Goal: Task Accomplishment & Management: Use online tool/utility

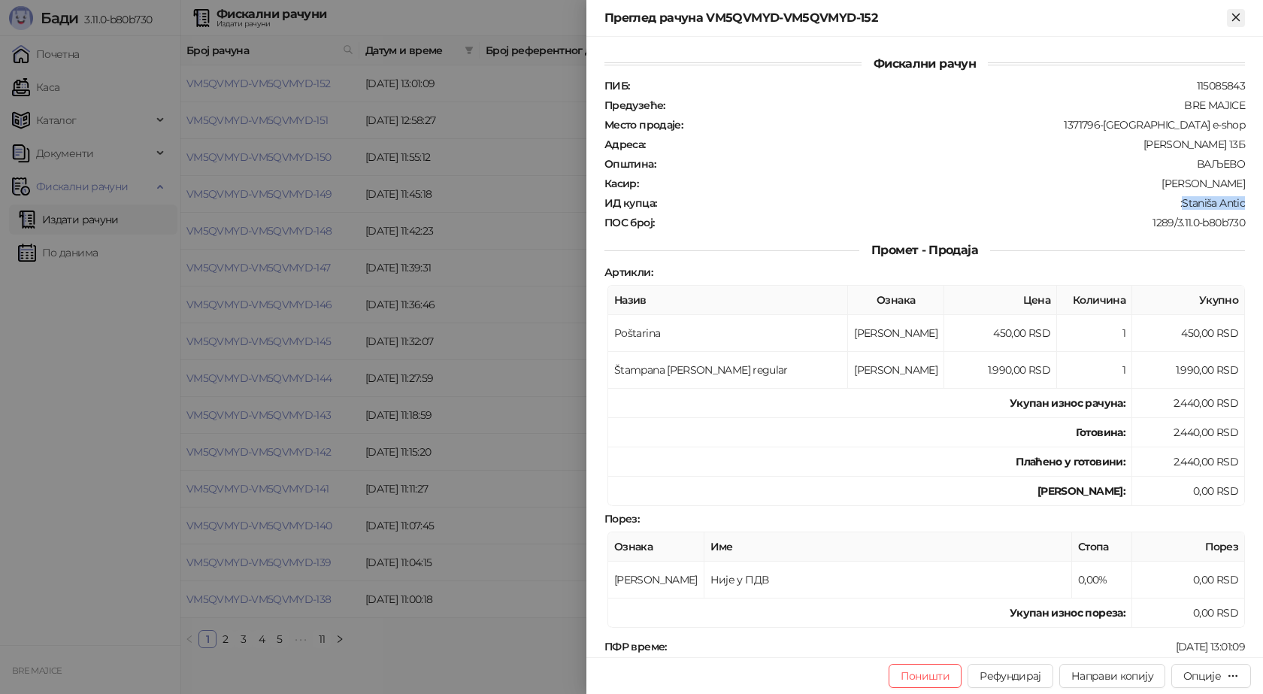
click at [1237, 9] on button "Close" at bounding box center [1236, 18] width 18 height 18
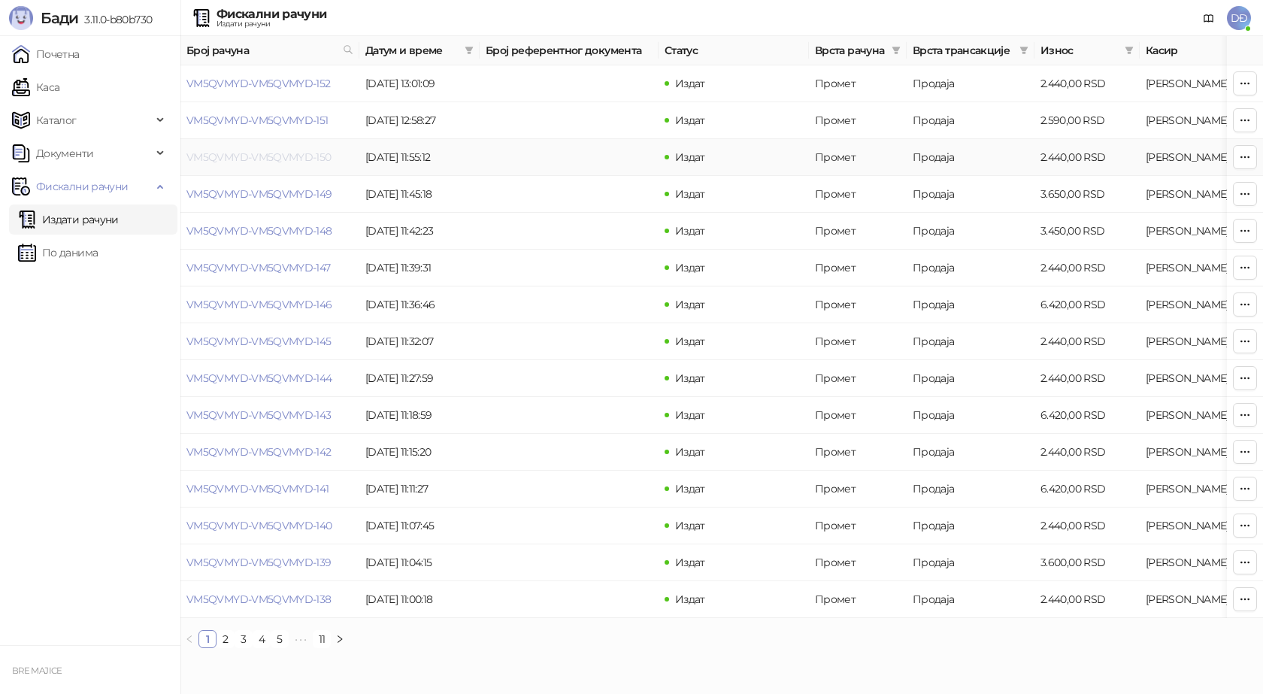
click at [294, 157] on link "VM5QVMYD-VM5QVMYD-150" at bounding box center [258, 157] width 145 height 14
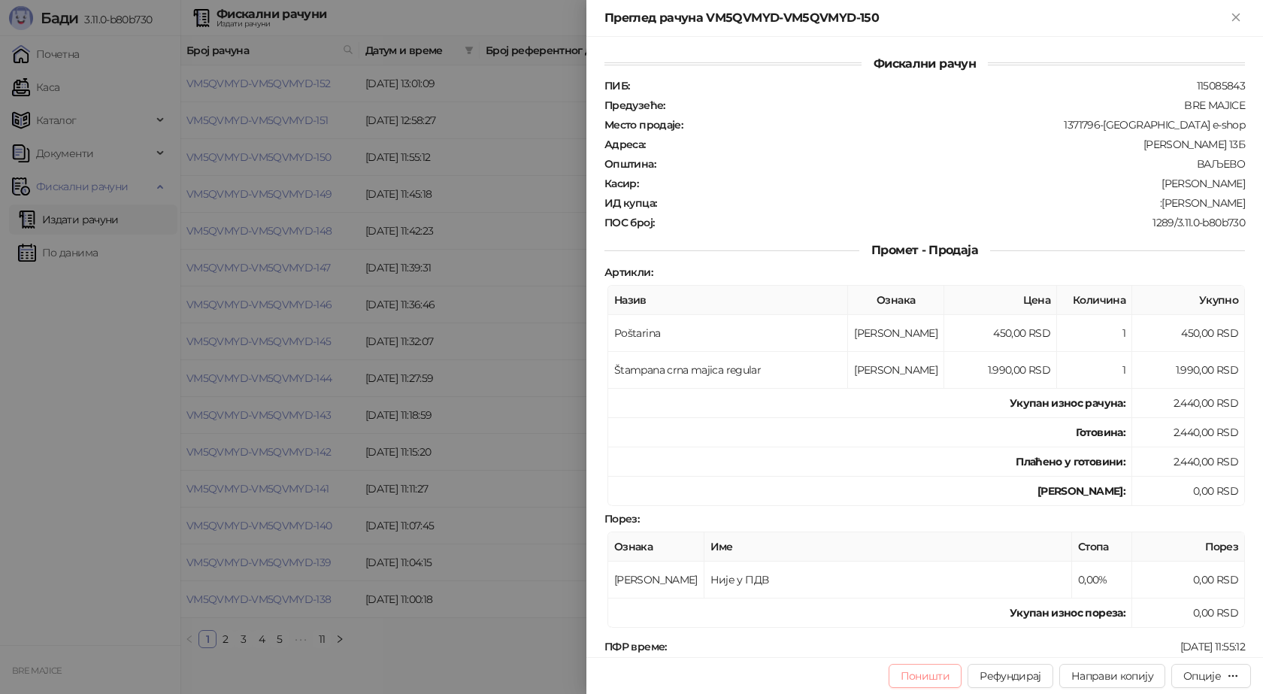
click at [917, 680] on button "Поништи" at bounding box center [926, 676] width 74 height 24
type input "**********"
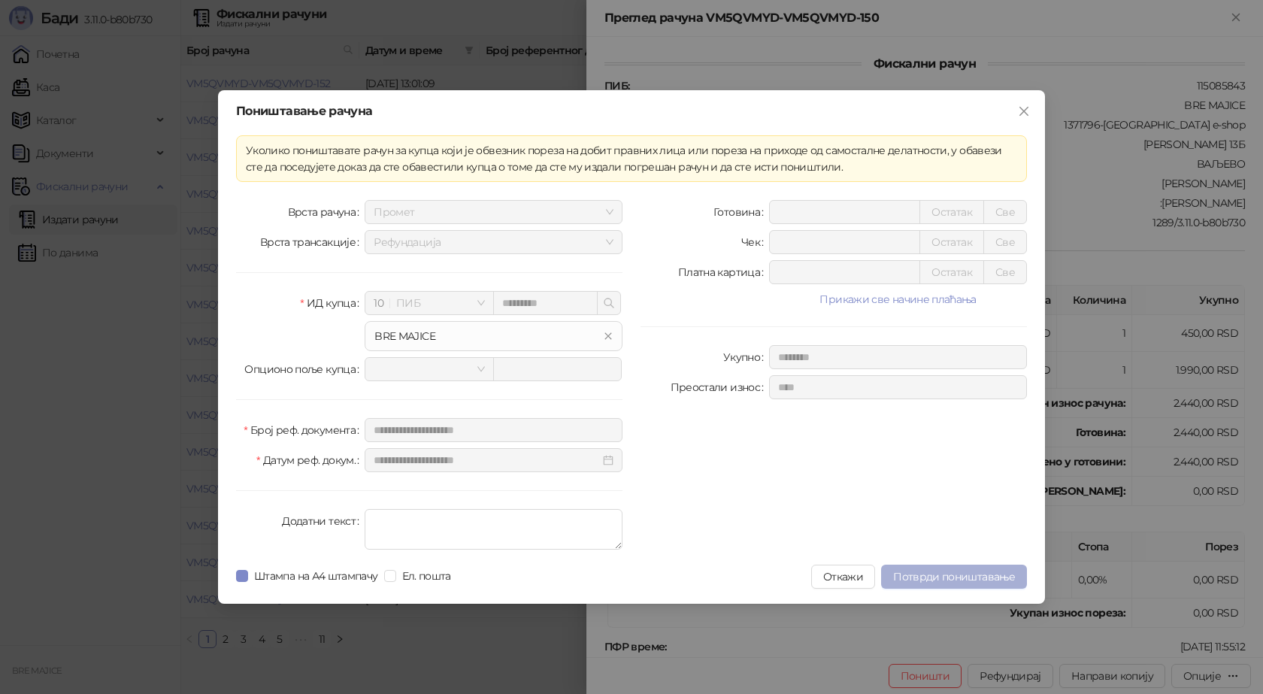
click at [967, 577] on span "Потврди поништавање" at bounding box center [954, 577] width 122 height 14
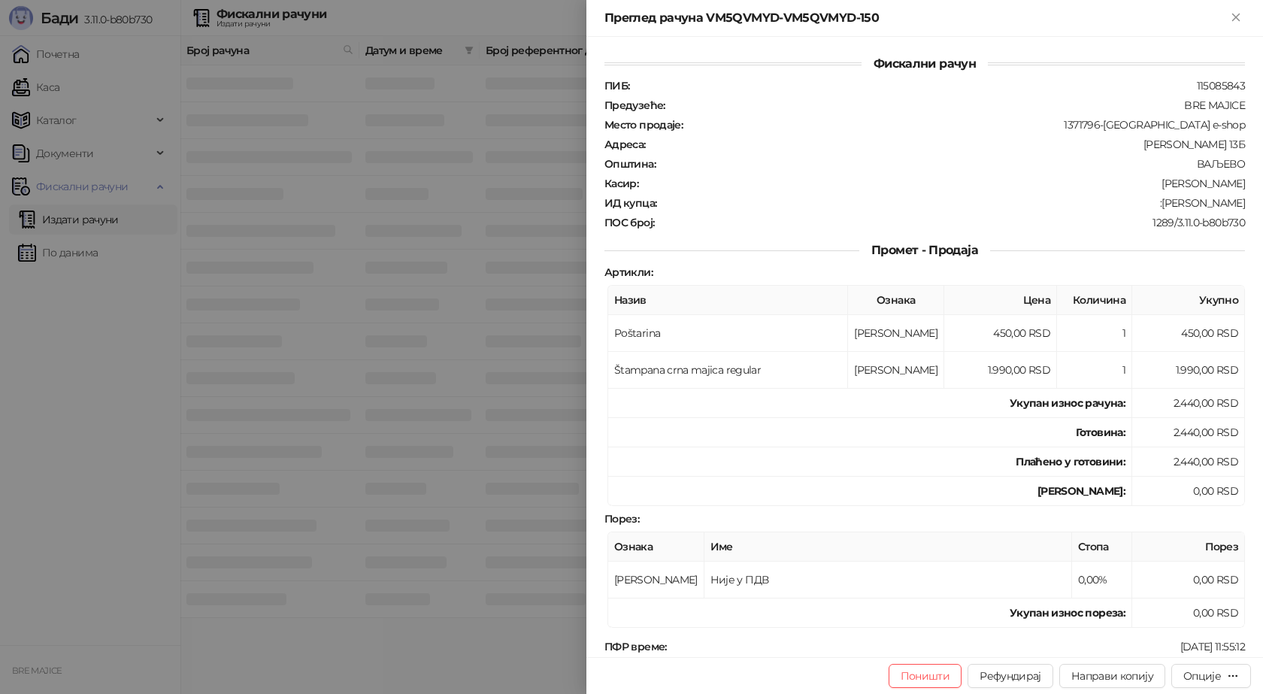
click at [1231, 18] on icon "Close" at bounding box center [1236, 18] width 14 height 14
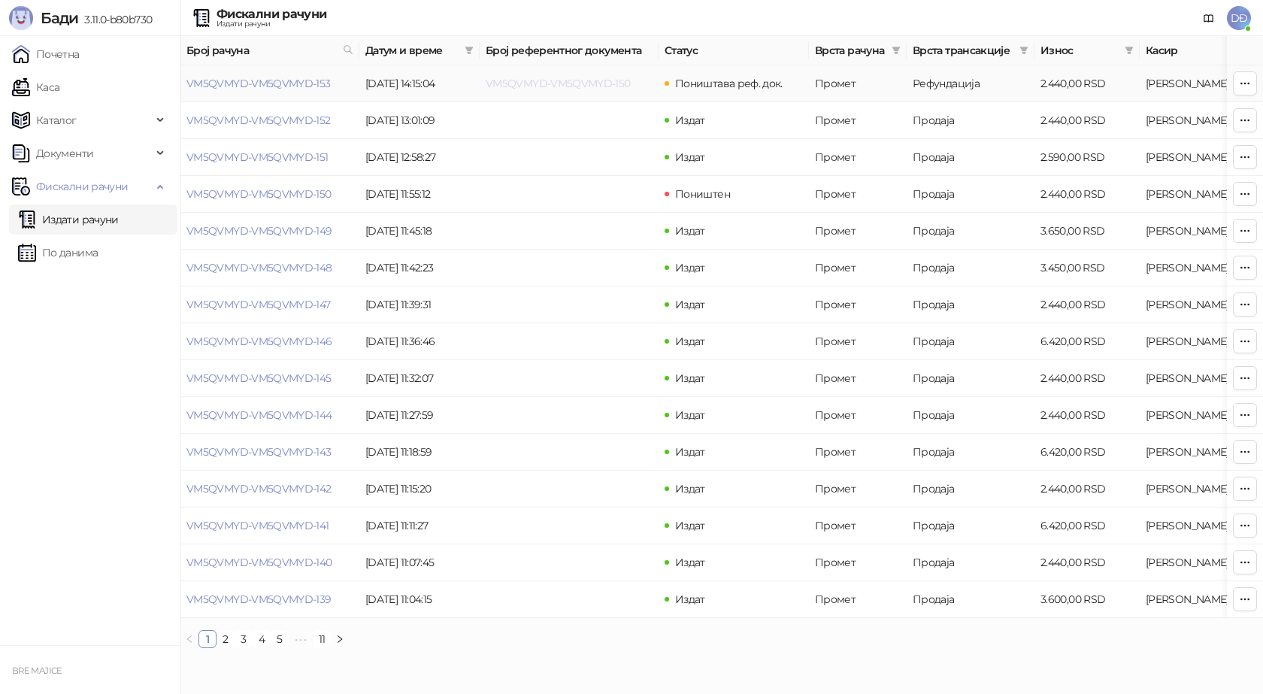
click at [532, 86] on link "VM5QVMYD-VM5QVMYD-150" at bounding box center [558, 84] width 145 height 14
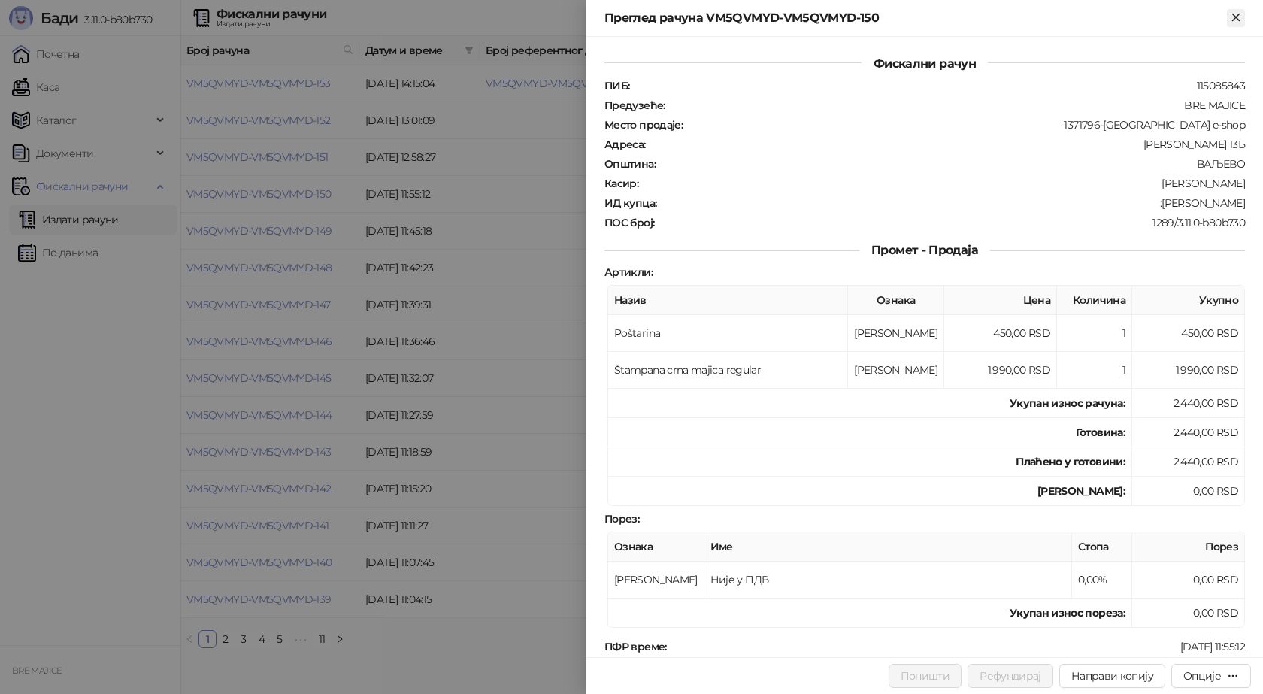
click at [1233, 9] on button "Close" at bounding box center [1236, 18] width 18 height 18
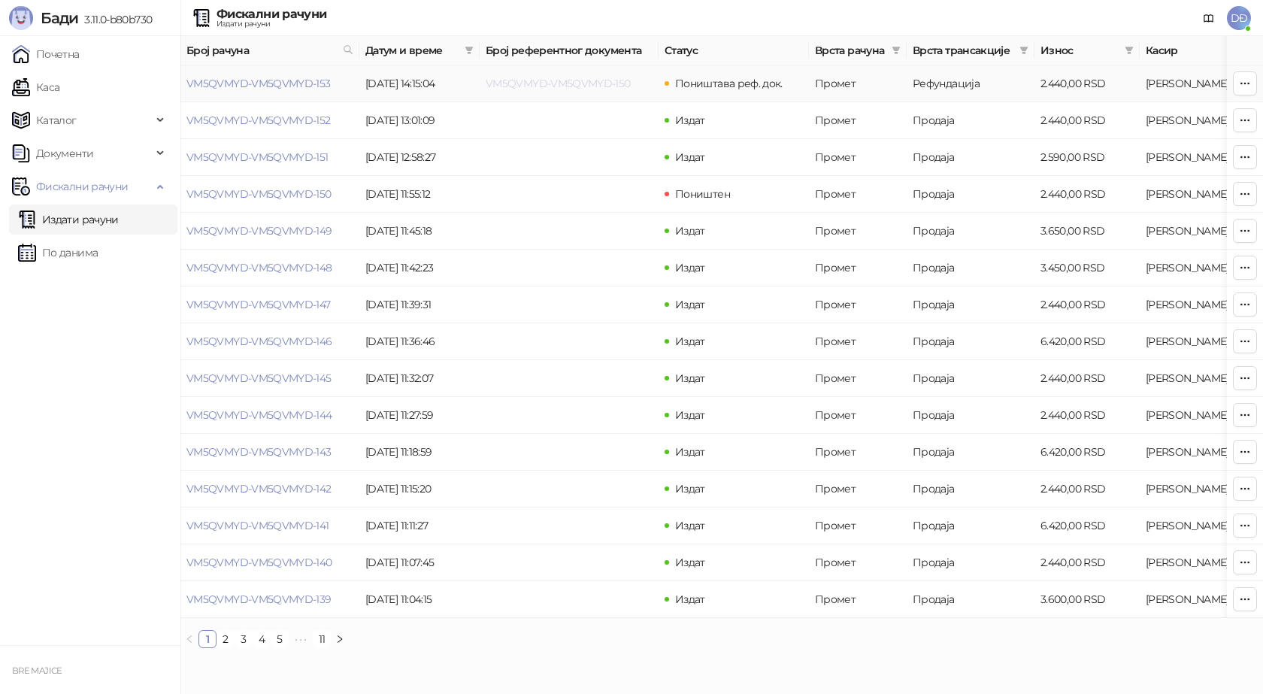
click at [507, 83] on link "VM5QVMYD-VM5QVMYD-150" at bounding box center [558, 84] width 145 height 14
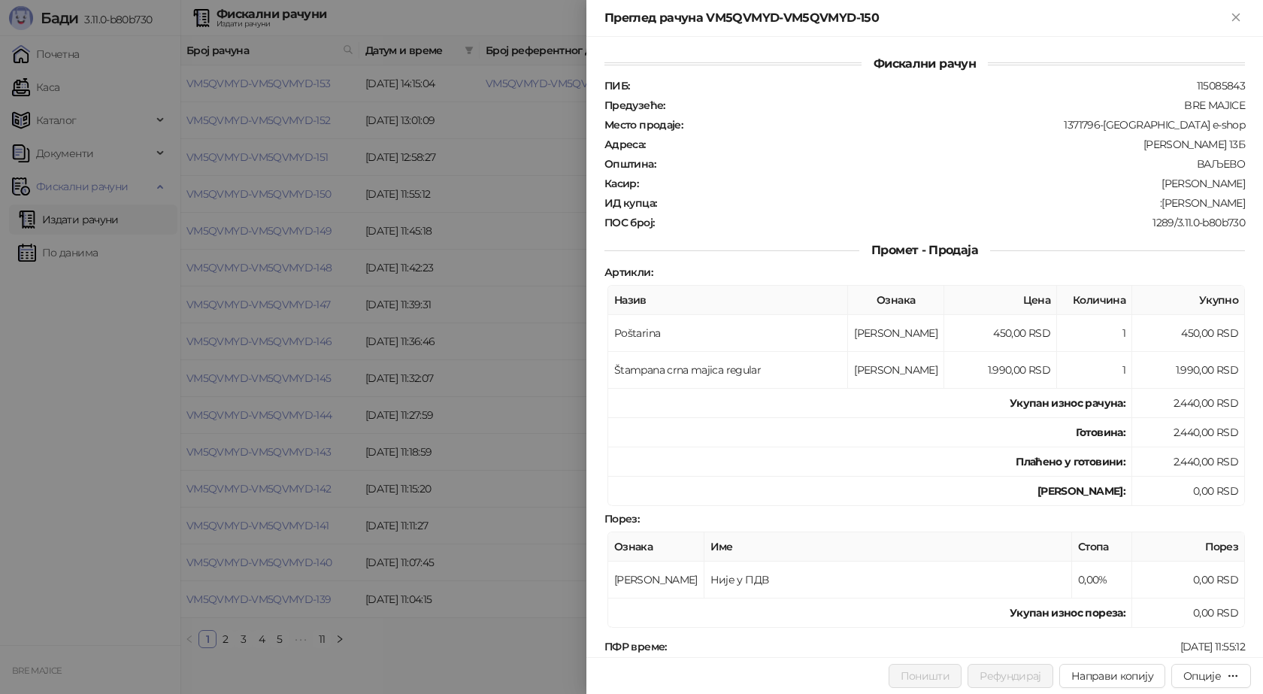
click at [475, 126] on div at bounding box center [631, 347] width 1263 height 694
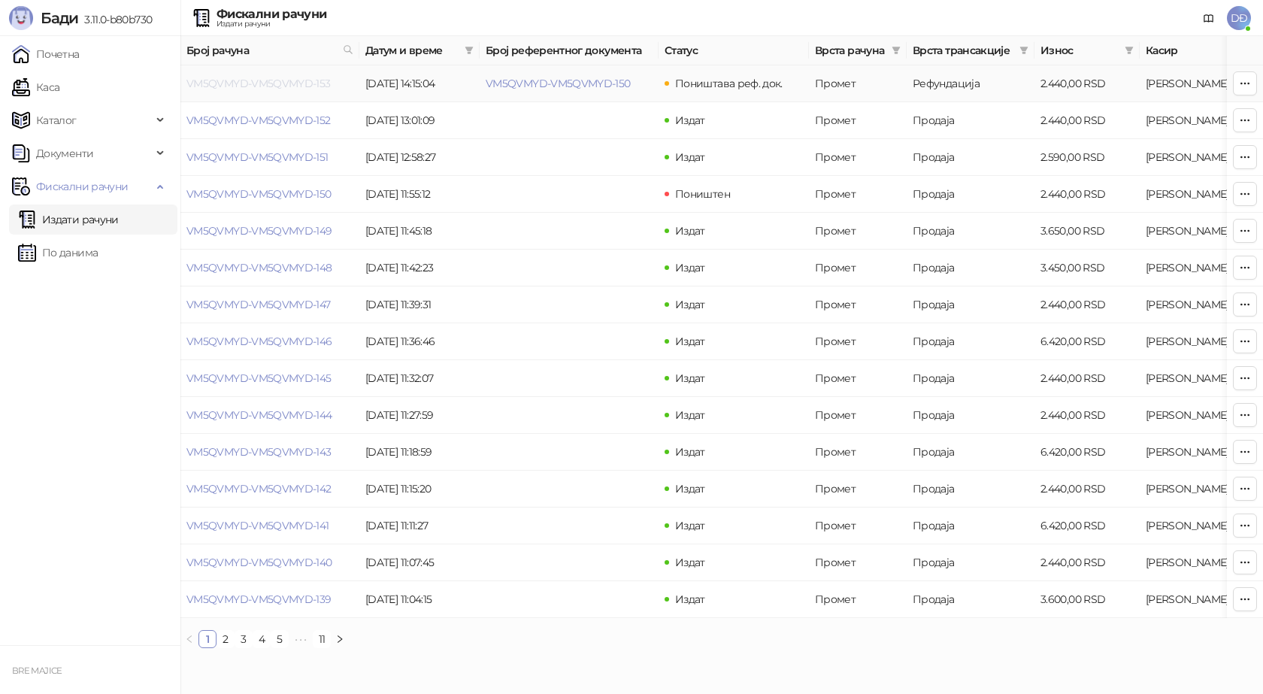
click at [323, 86] on link "VM5QVMYD-VM5QVMYD-153" at bounding box center [258, 84] width 144 height 14
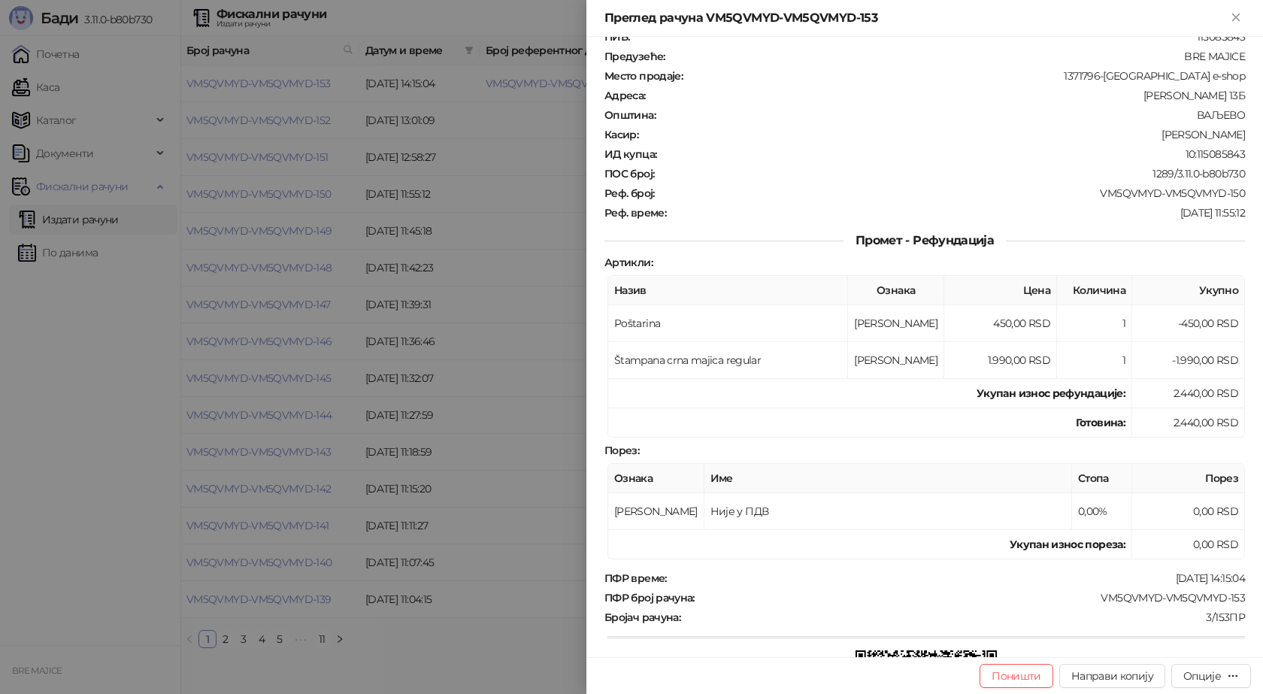
scroll to position [75, 0]
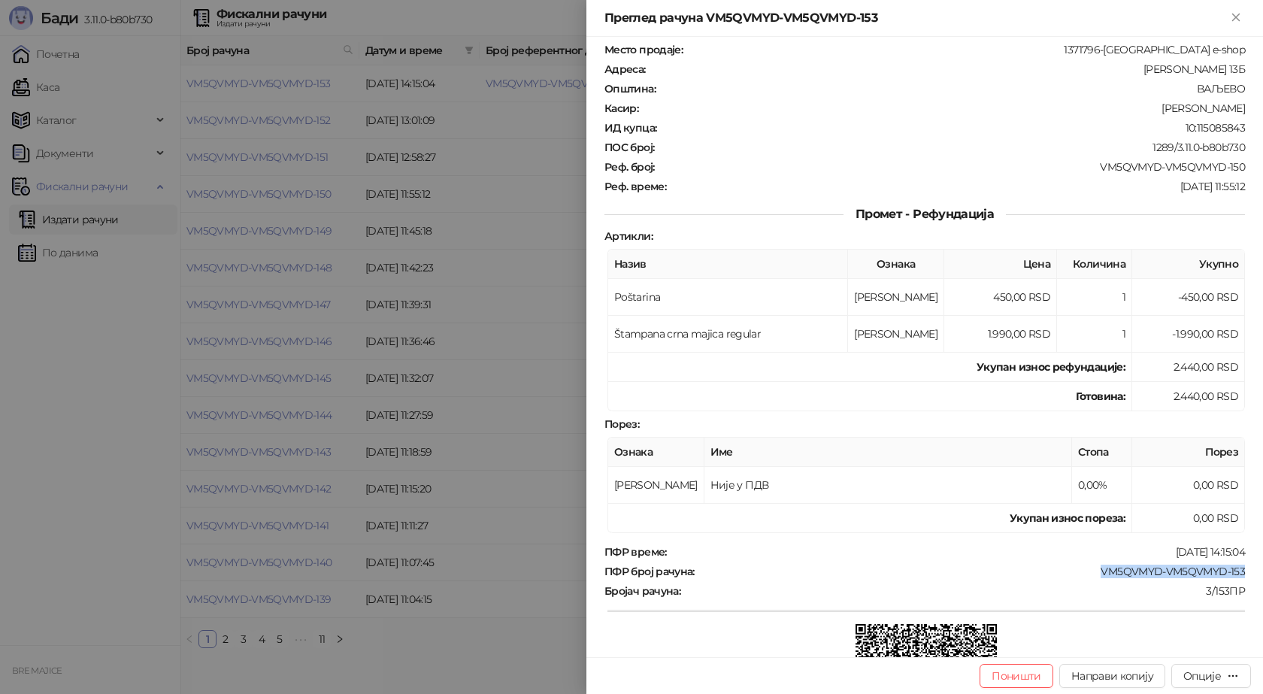
drag, startPoint x: 1238, startPoint y: 568, endPoint x: 1088, endPoint y: 572, distance: 149.7
click at [1088, 572] on div "Фискални рачун ПИБ : 115085843 Предузеће : BRE MAJICE Место продаје : 1371796-B…" at bounding box center [924, 347] width 677 height 620
copy div "VM5QVMYD-VM5QVMYD-153"
